Goal: Register for event/course

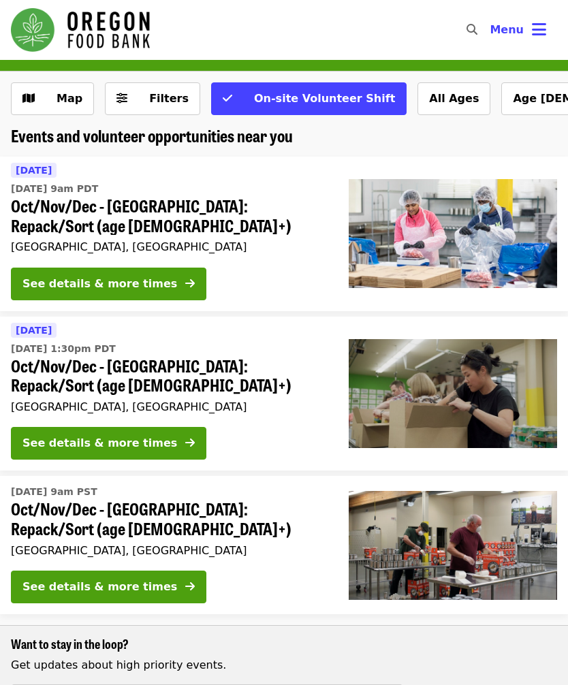
click at [40, 276] on div "See details & more times" at bounding box center [99, 284] width 155 height 16
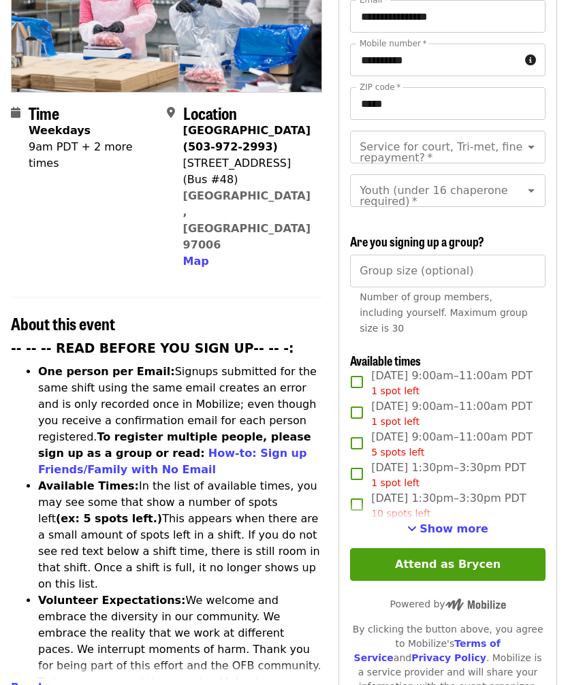
scroll to position [224, 0]
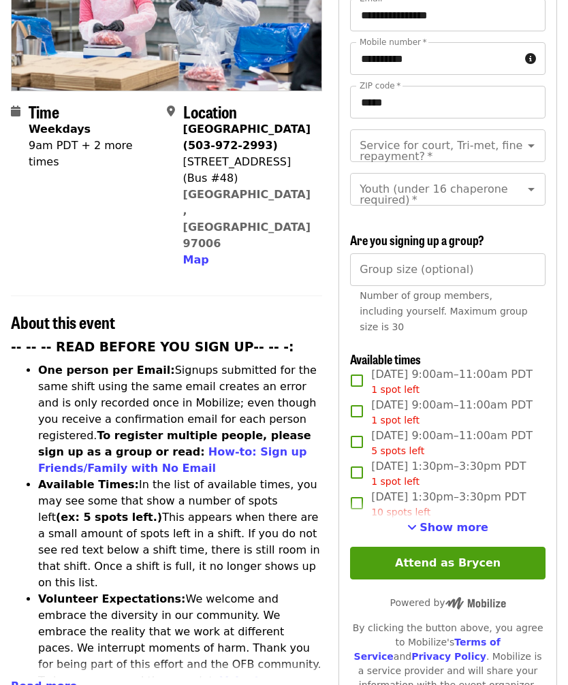
click at [453, 537] on button "Show more" at bounding box center [447, 528] width 81 height 16
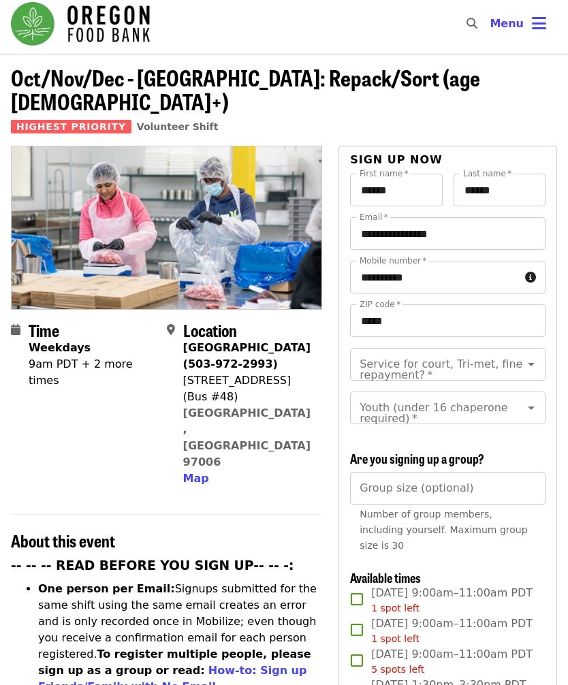
scroll to position [0, 0]
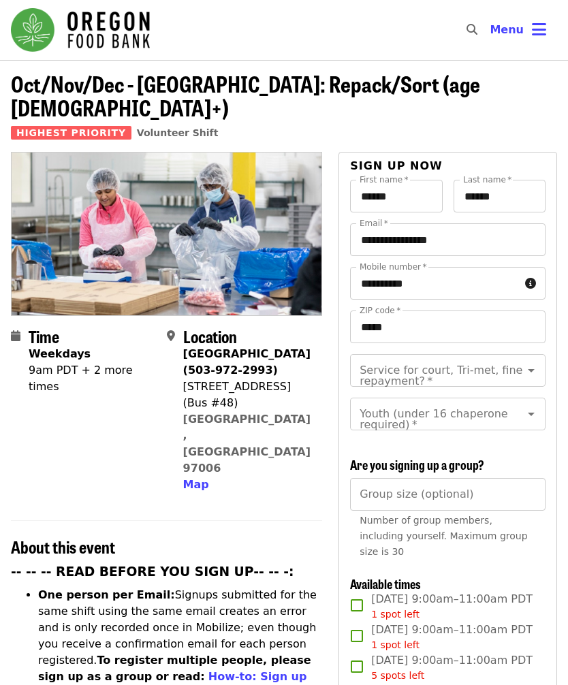
click at [123, 357] on div "Time Weekdays 9am PDT + 2 more times" at bounding box center [92, 410] width 127 height 167
click at [88, 362] on div "9am PDT + 2 more times" at bounding box center [92, 378] width 127 height 33
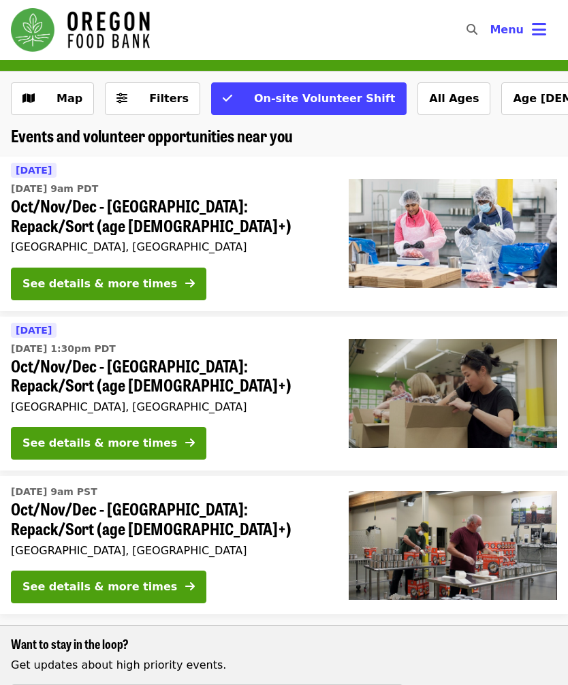
click at [55, 435] on div "See details & more times" at bounding box center [99, 443] width 155 height 16
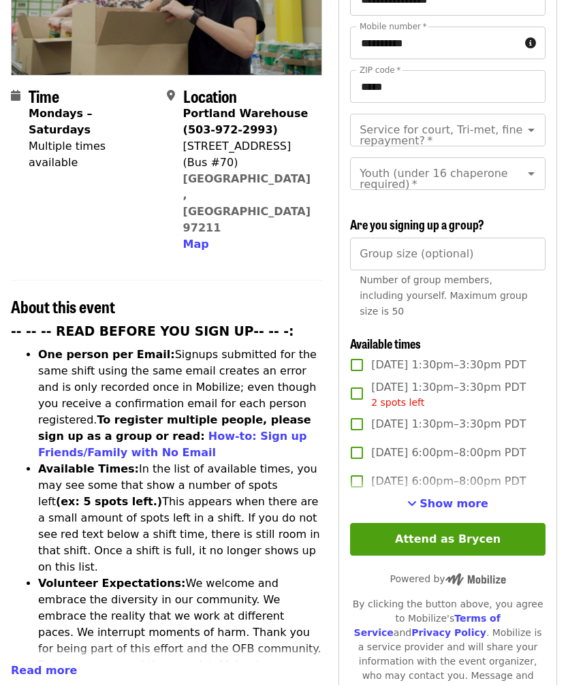
scroll to position [240, 0]
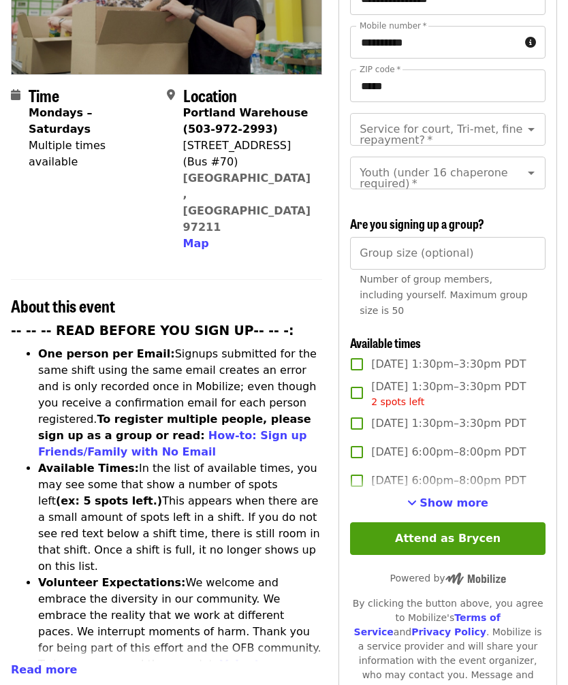
click at [451, 496] on button "Show more" at bounding box center [447, 504] width 81 height 16
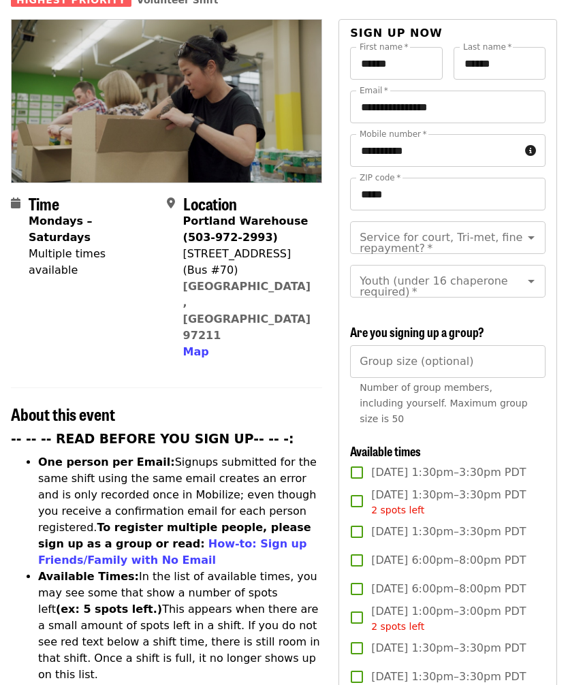
scroll to position [89, 0]
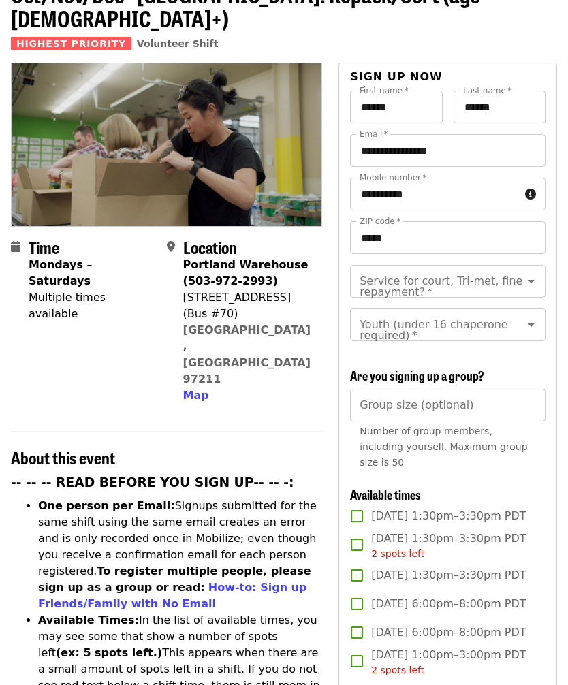
click at [189, 389] on span "Map" at bounding box center [196, 395] width 26 height 13
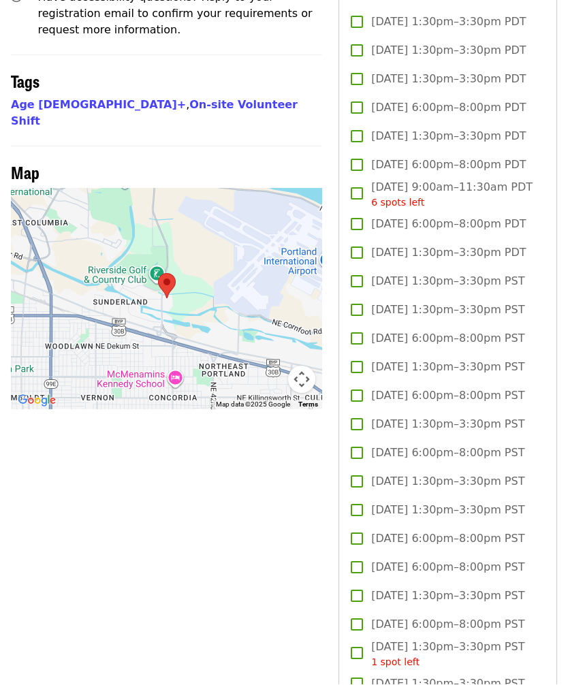
scroll to position [1162, 0]
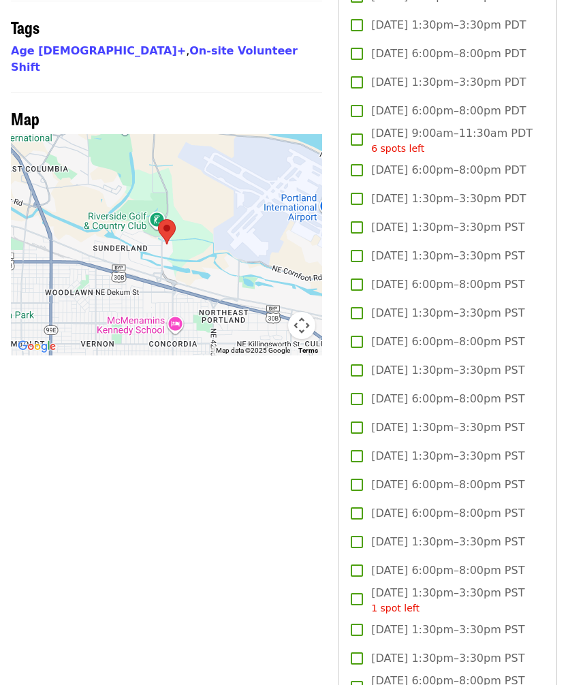
click at [93, 176] on div at bounding box center [166, 245] width 311 height 221
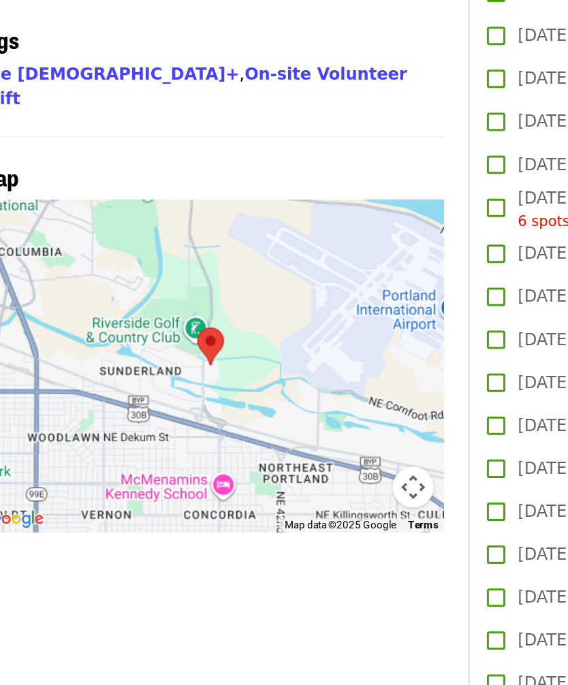
scroll to position [1163, 0]
click at [87, 138] on div at bounding box center [166, 243] width 311 height 221
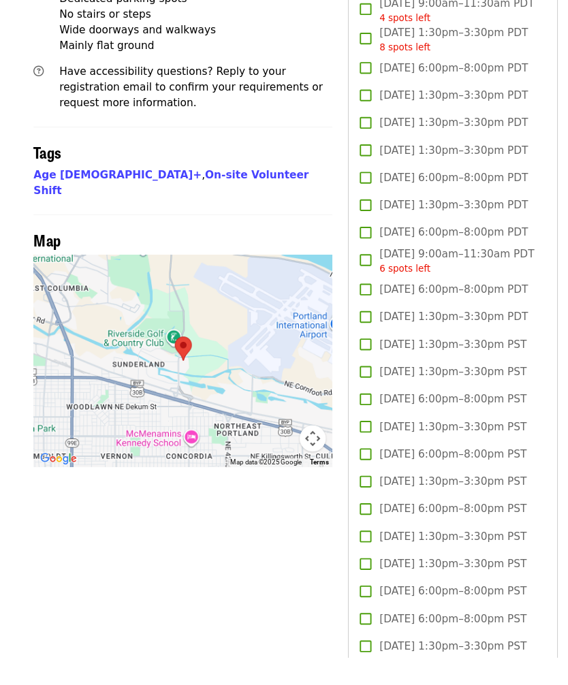
scroll to position [1076, 0]
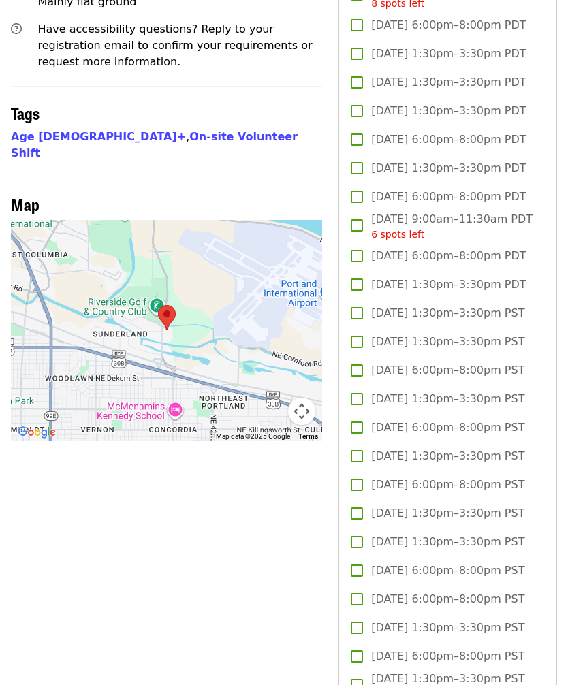
click at [80, 313] on div at bounding box center [166, 330] width 311 height 221
click at [298, 398] on button "Map camera controls" at bounding box center [301, 411] width 27 height 27
click at [306, 398] on button "Map camera controls" at bounding box center [301, 411] width 27 height 27
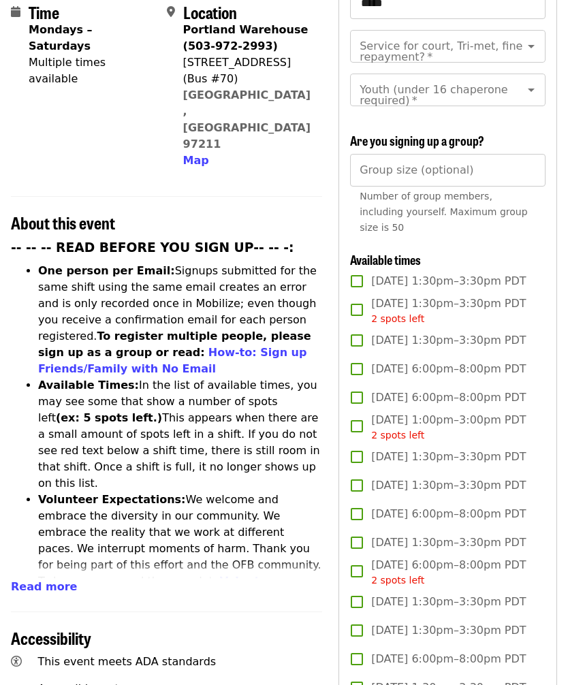
scroll to position [324, 0]
